Goal: Find specific page/section: Find specific page/section

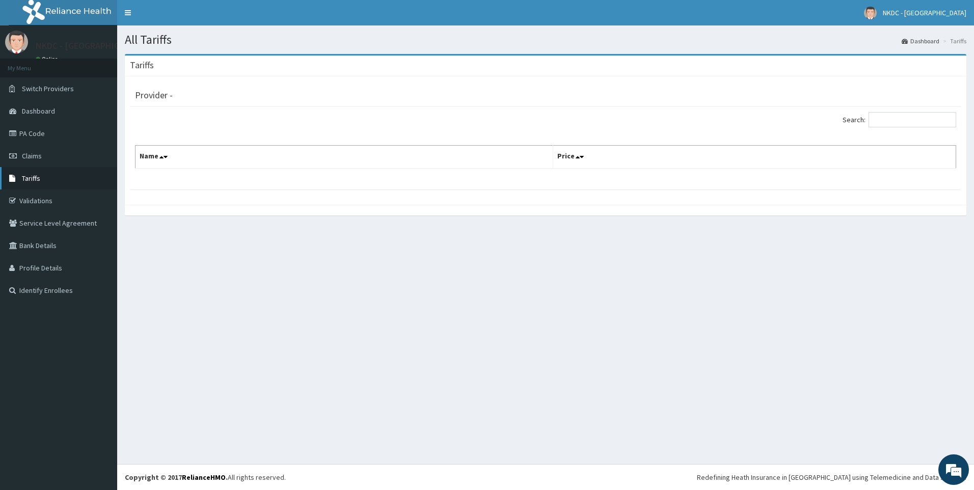
click at [46, 178] on link "Tariffs" at bounding box center [58, 178] width 117 height 22
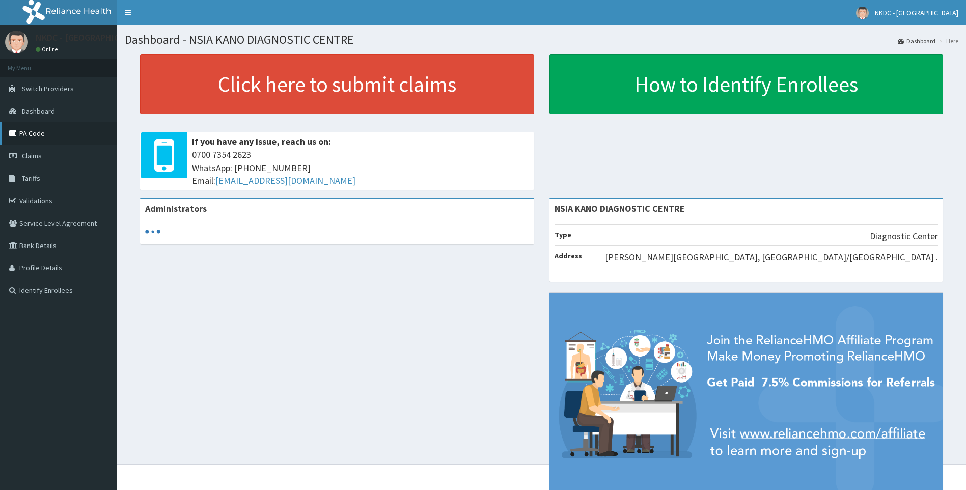
click at [45, 134] on link "PA Code" at bounding box center [58, 133] width 117 height 22
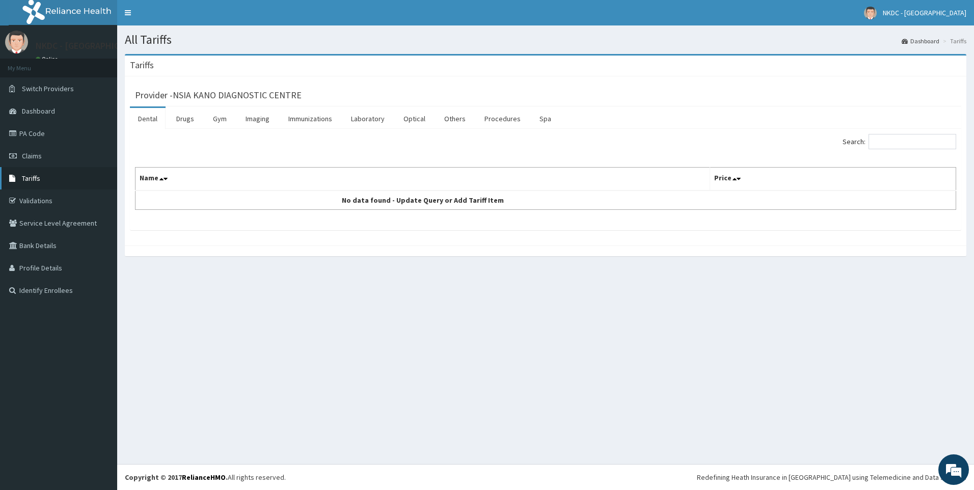
click at [43, 179] on link "Tariffs" at bounding box center [58, 178] width 117 height 22
click at [378, 118] on link "Laboratory" at bounding box center [368, 118] width 50 height 21
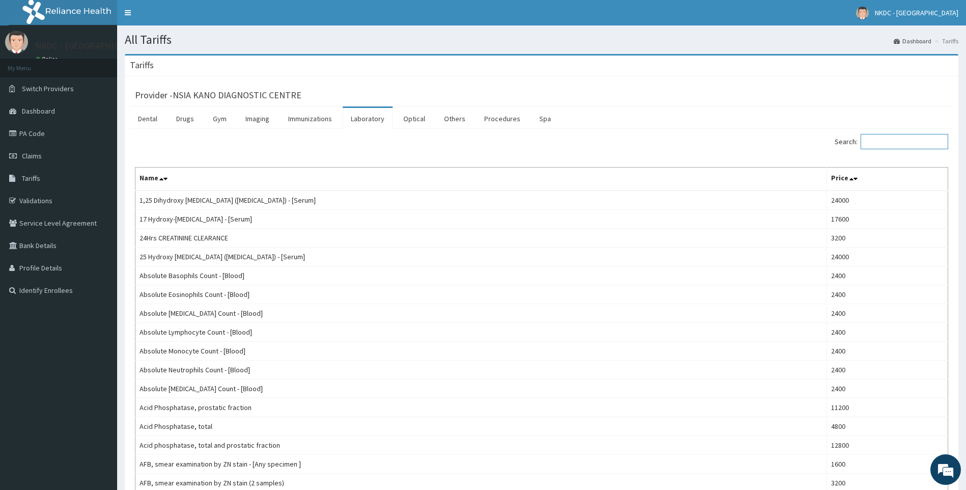
click at [917, 145] on input "Search:" at bounding box center [905, 141] width 88 height 15
type input "blood"
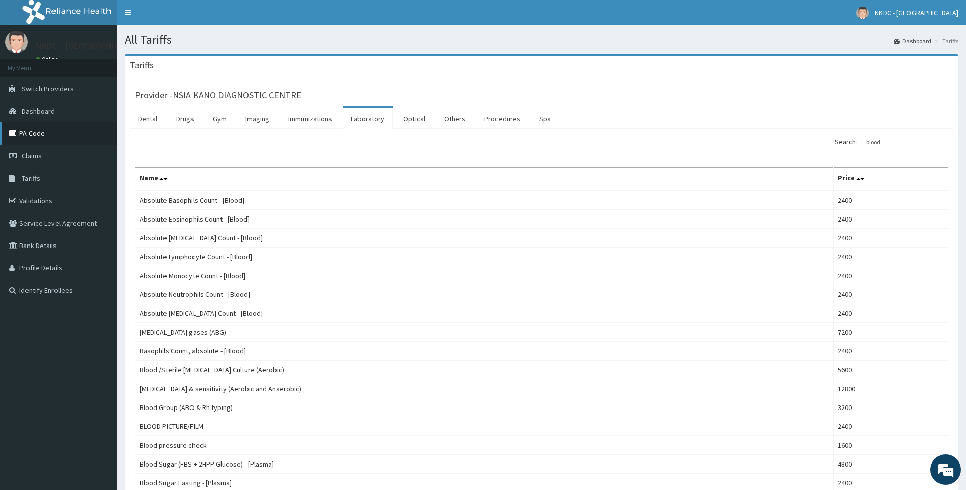
click at [30, 133] on link "PA Code" at bounding box center [58, 133] width 117 height 22
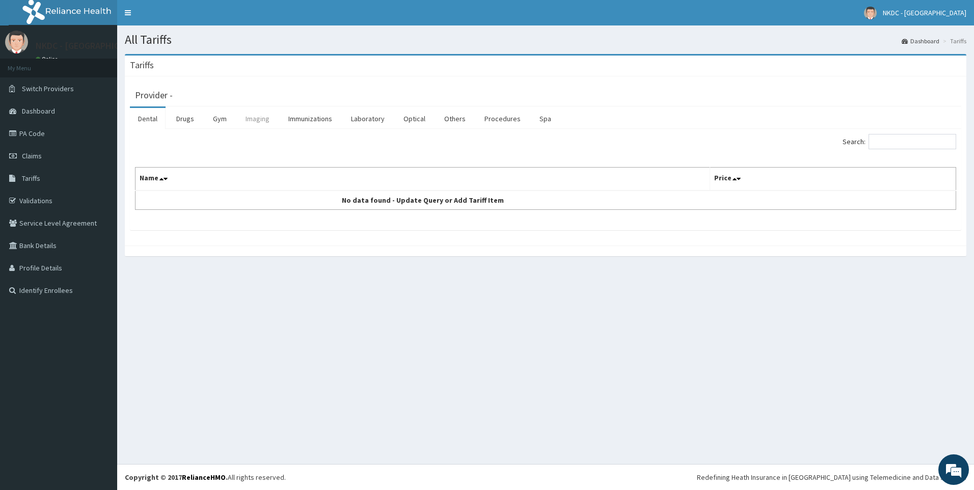
click at [265, 121] on link "Imaging" at bounding box center [257, 118] width 40 height 21
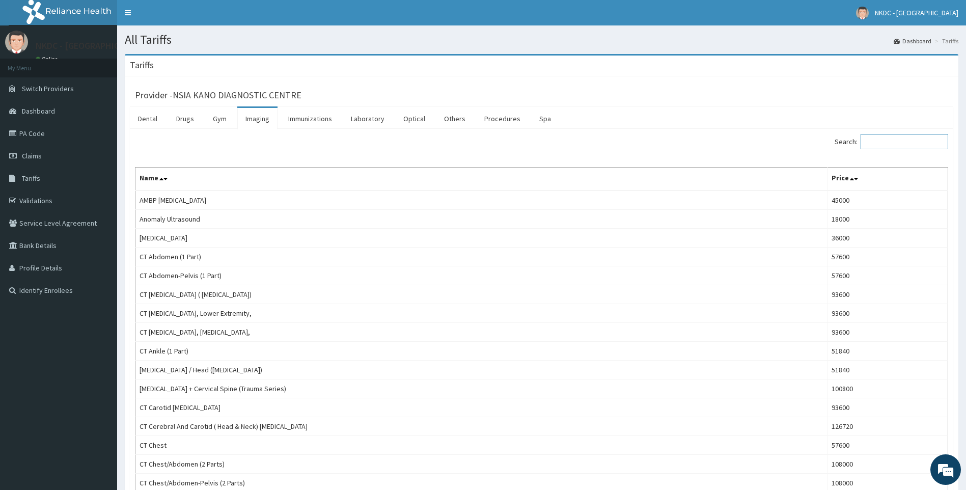
click at [875, 144] on input "Search:" at bounding box center [905, 141] width 88 height 15
type input "chest"
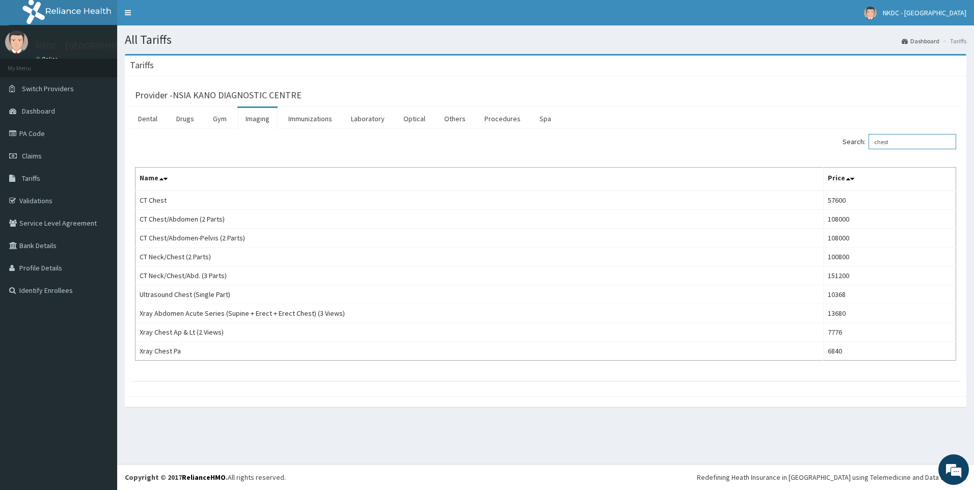
drag, startPoint x: 904, startPoint y: 140, endPoint x: 821, endPoint y: 133, distance: 82.8
click at [821, 134] on div "Search: chest" at bounding box center [754, 143] width 403 height 18
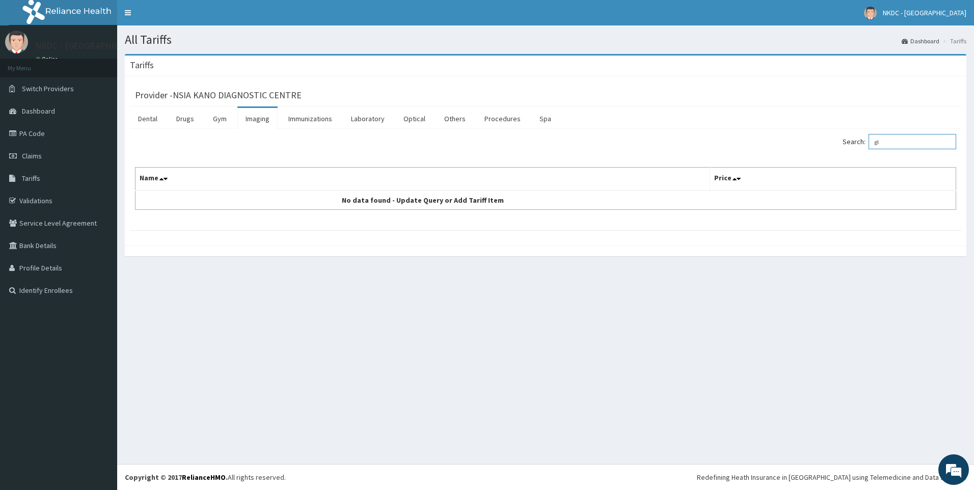
type input "g"
drag, startPoint x: 917, startPoint y: 143, endPoint x: 864, endPoint y: 142, distance: 52.5
click at [864, 142] on label "Search: fast" at bounding box center [899, 141] width 114 height 15
type input "blood"
click at [365, 120] on link "Laboratory" at bounding box center [368, 118] width 50 height 21
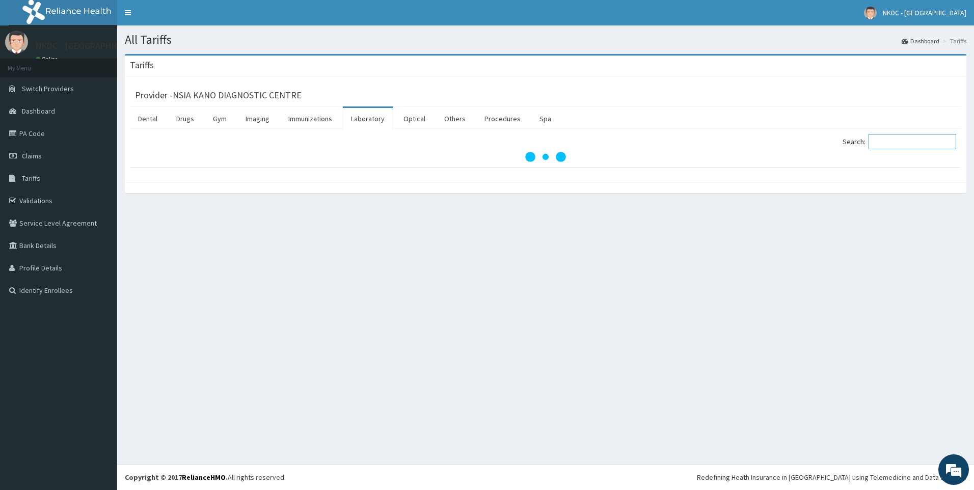
click at [902, 142] on input "Search:" at bounding box center [912, 141] width 88 height 15
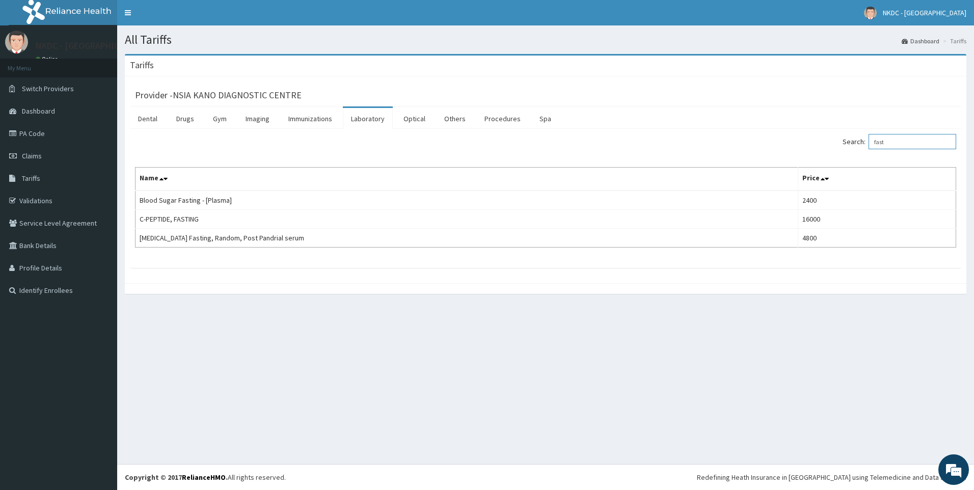
drag, startPoint x: 902, startPoint y: 141, endPoint x: 830, endPoint y: 140, distance: 71.8
click at [830, 140] on div "Search: fast" at bounding box center [754, 143] width 403 height 18
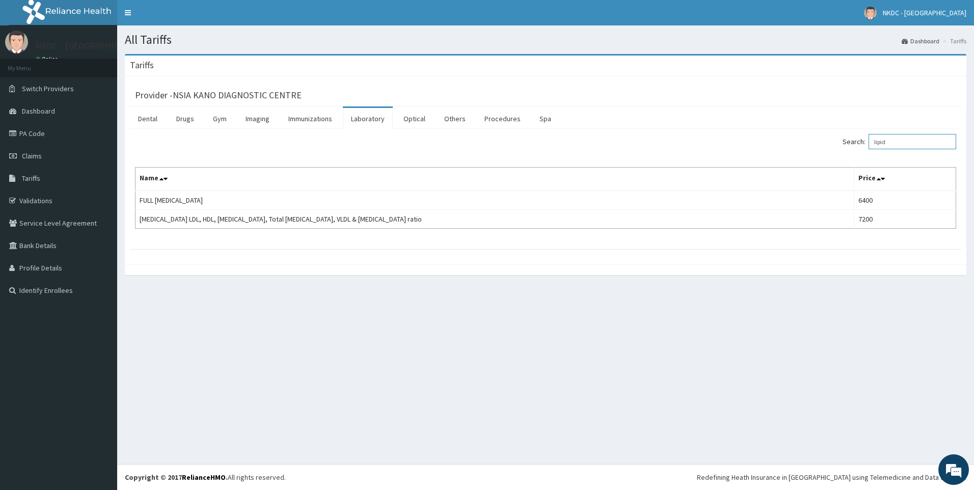
type input "lipid"
